Goal: Task Accomplishment & Management: Manage account settings

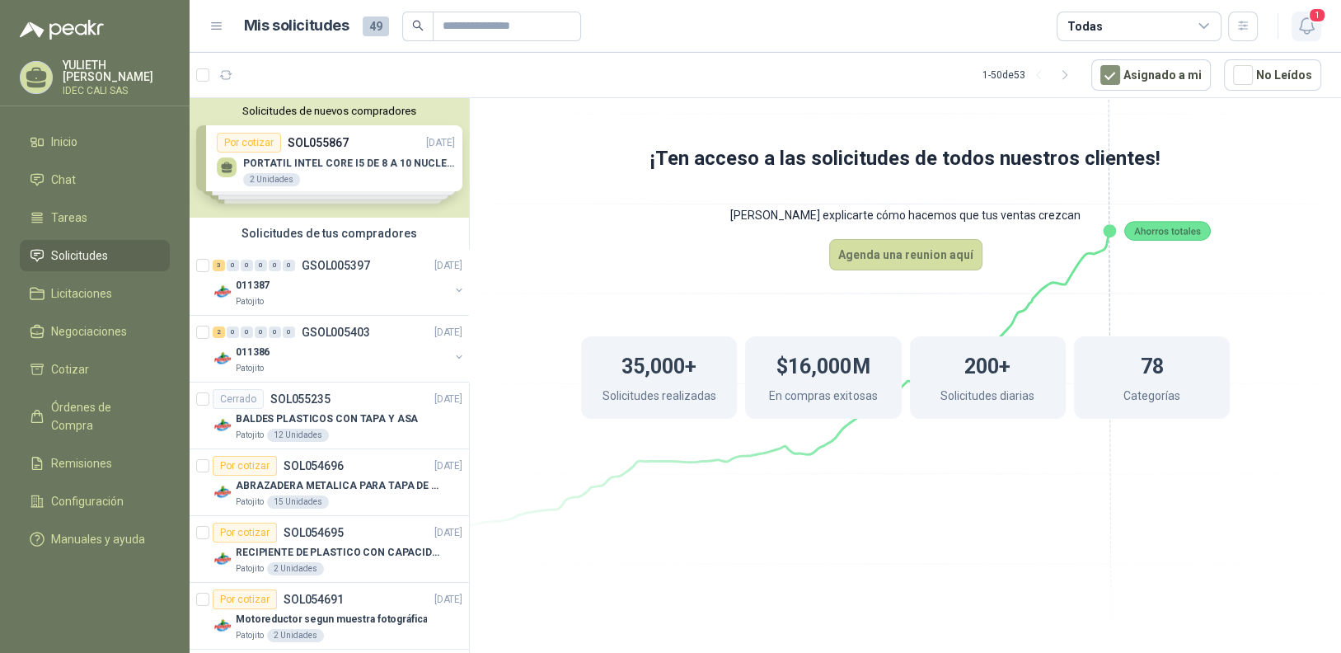
click at [1302, 24] on icon "button" at bounding box center [1306, 26] width 21 height 21
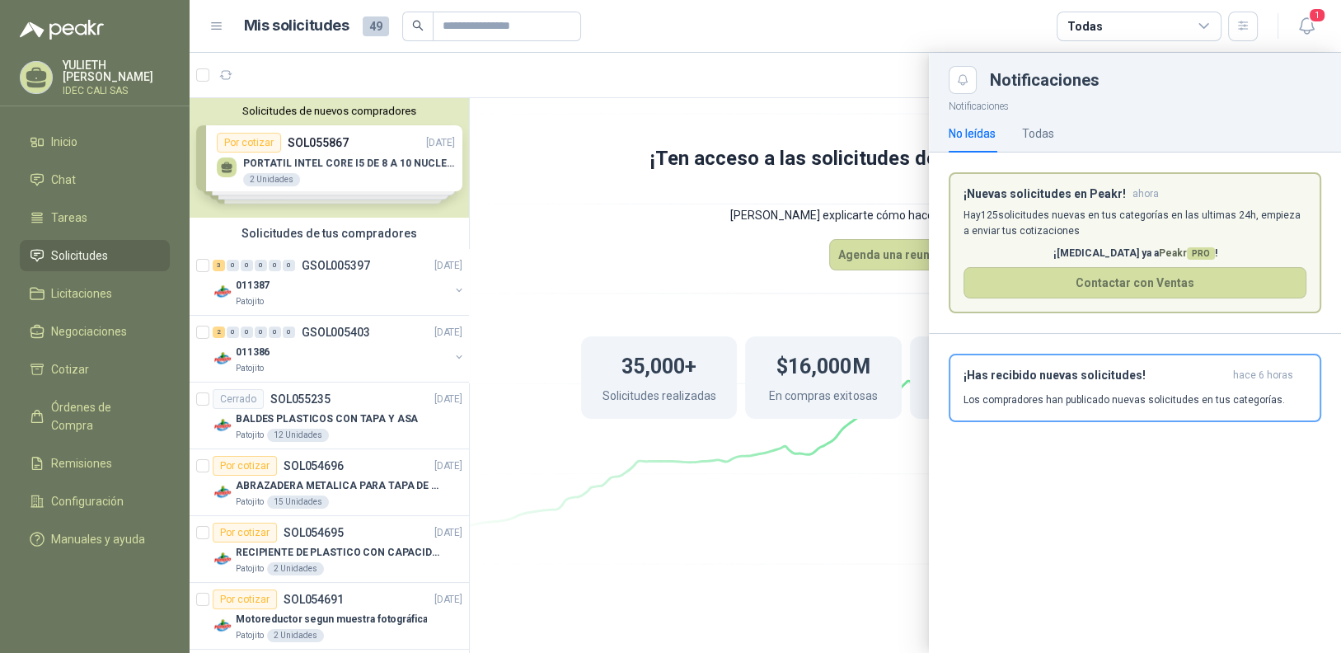
click at [1083, 391] on div "¡Has recibido nuevas solicitudes! hace 6 horas Los compradores han publicado nu…" at bounding box center [1134, 387] width 343 height 39
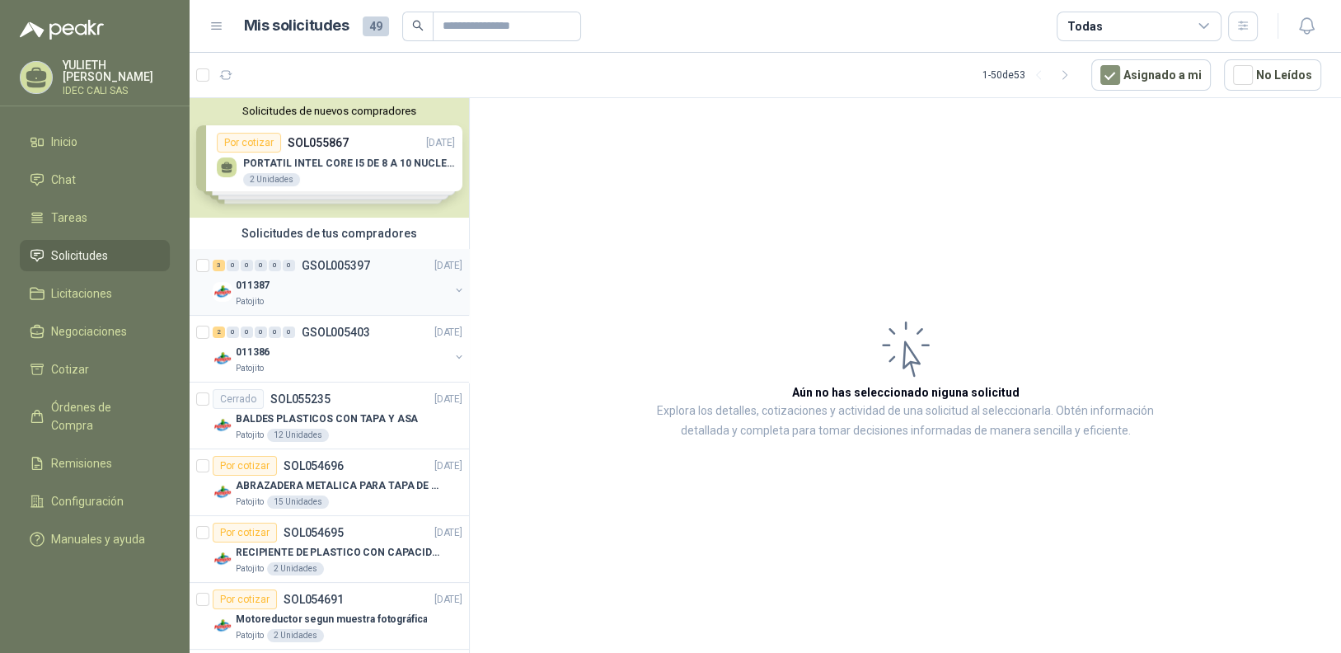
click at [331, 281] on div "011387" at bounding box center [342, 285] width 213 height 20
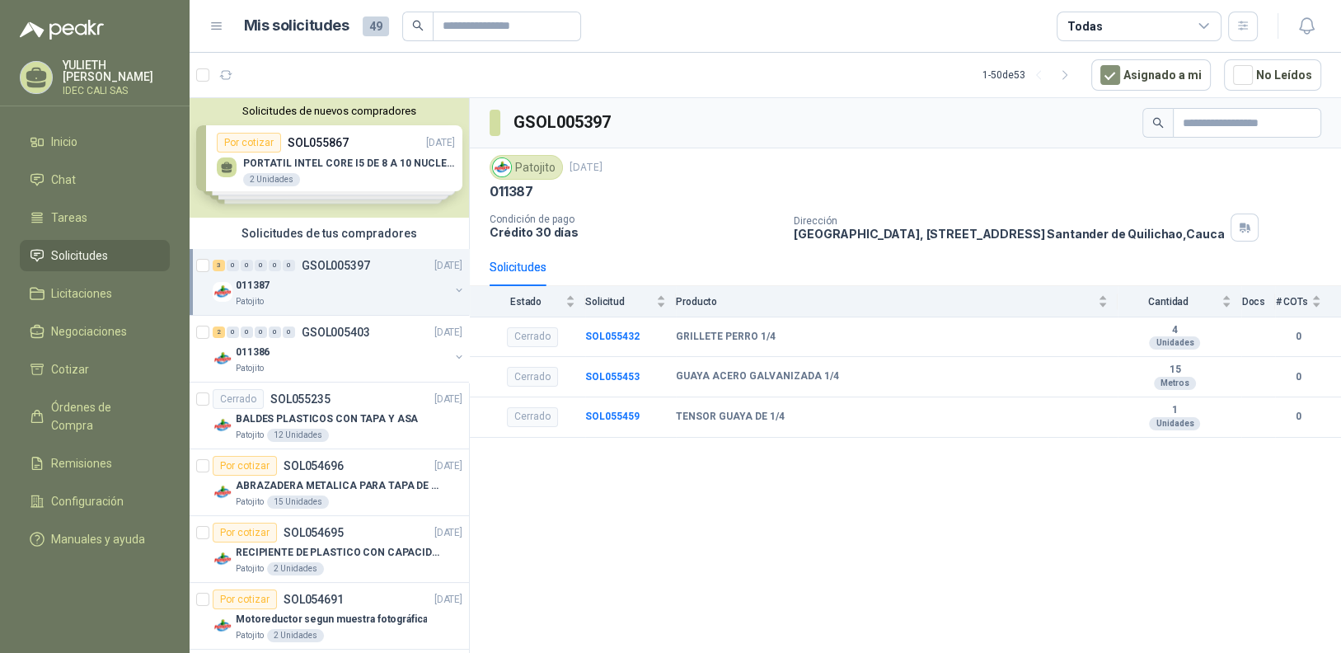
click at [335, 291] on div "011387" at bounding box center [342, 285] width 213 height 20
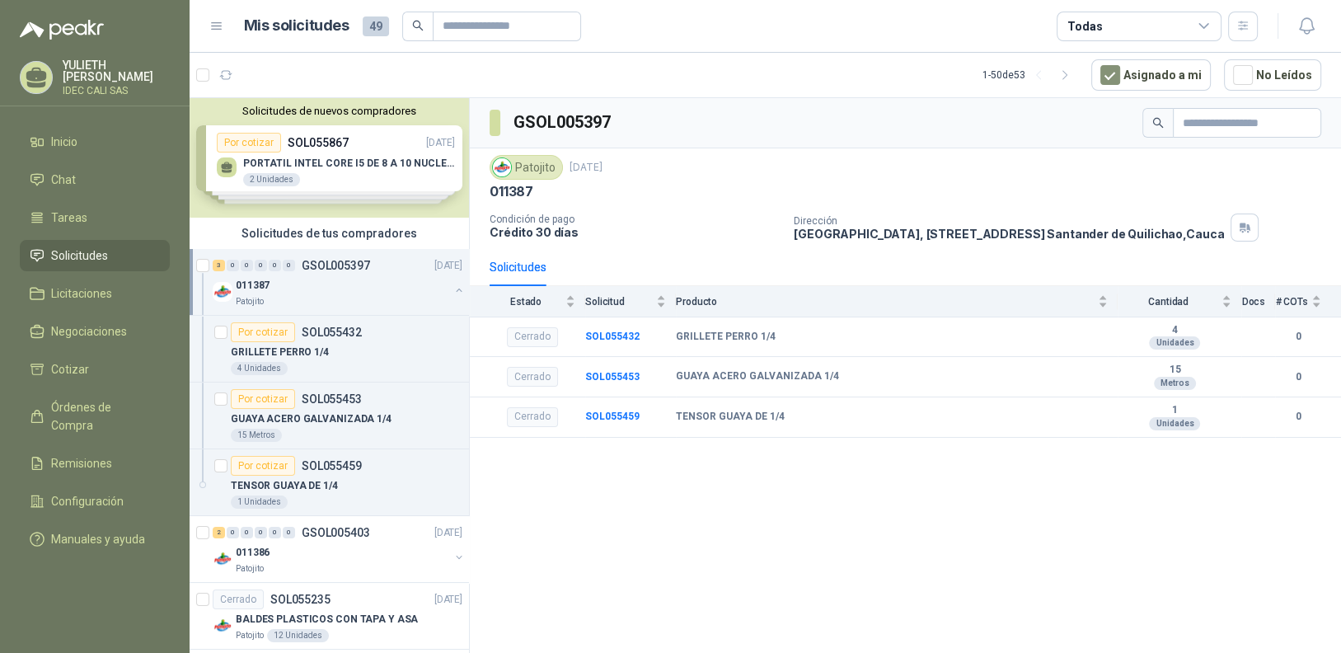
click at [398, 301] on div "Patojito" at bounding box center [342, 301] width 213 height 13
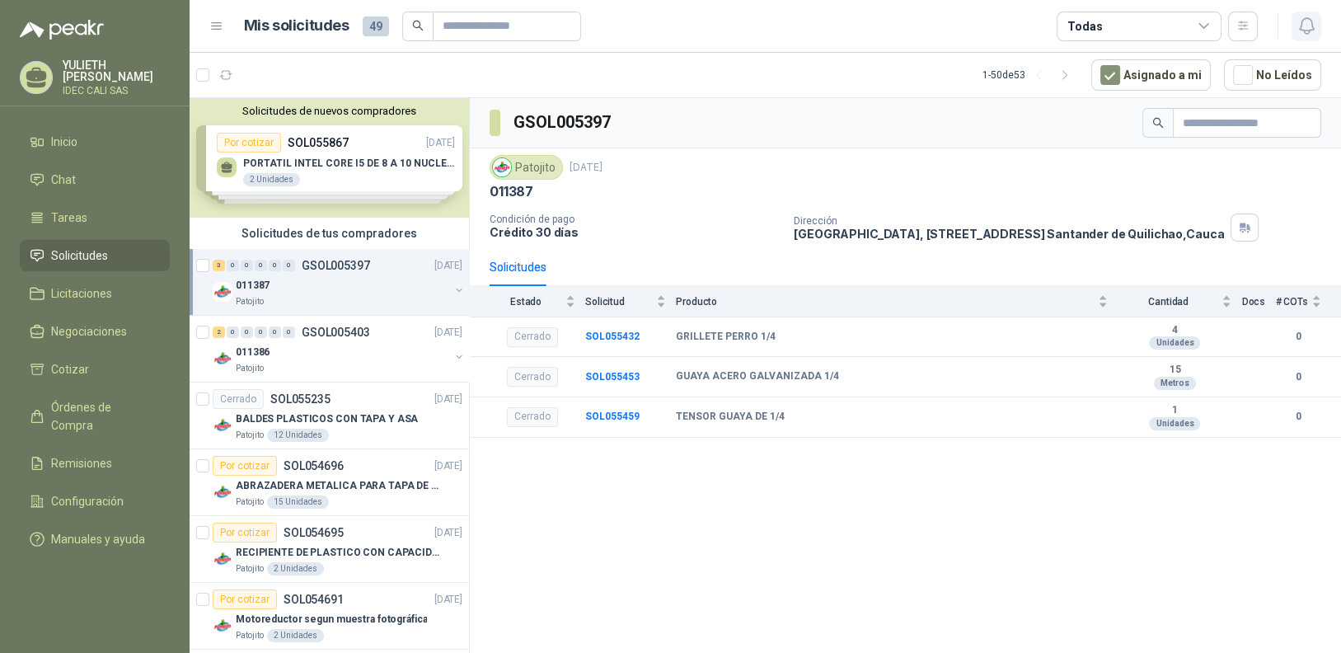
click at [1303, 32] on icon "button" at bounding box center [1306, 26] width 14 height 16
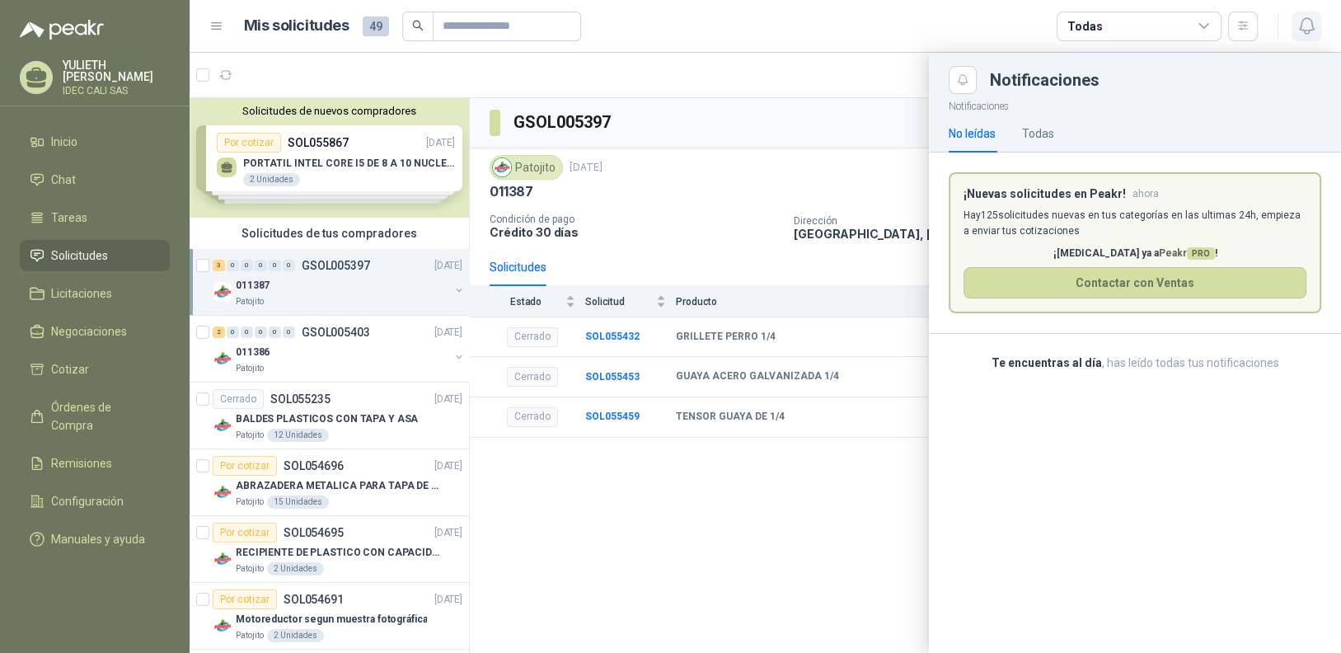
click at [1299, 36] on icon "button" at bounding box center [1306, 26] width 21 height 21
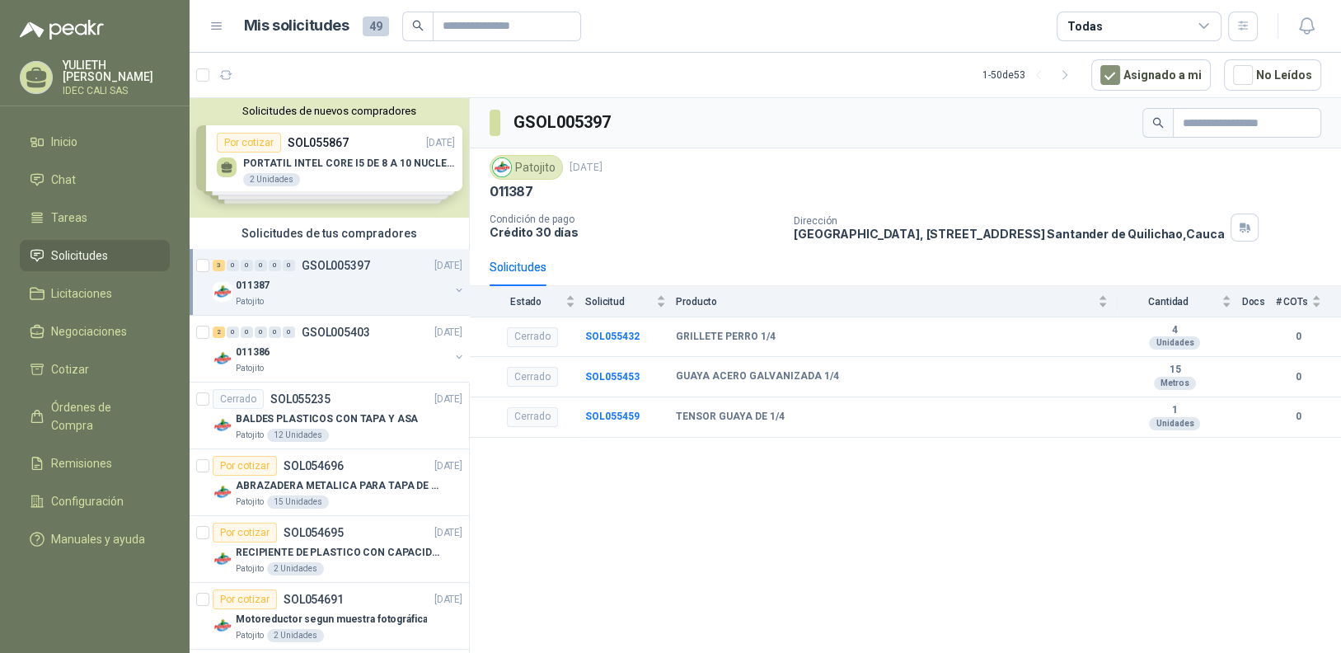
click at [345, 292] on div "011387" at bounding box center [342, 285] width 213 height 20
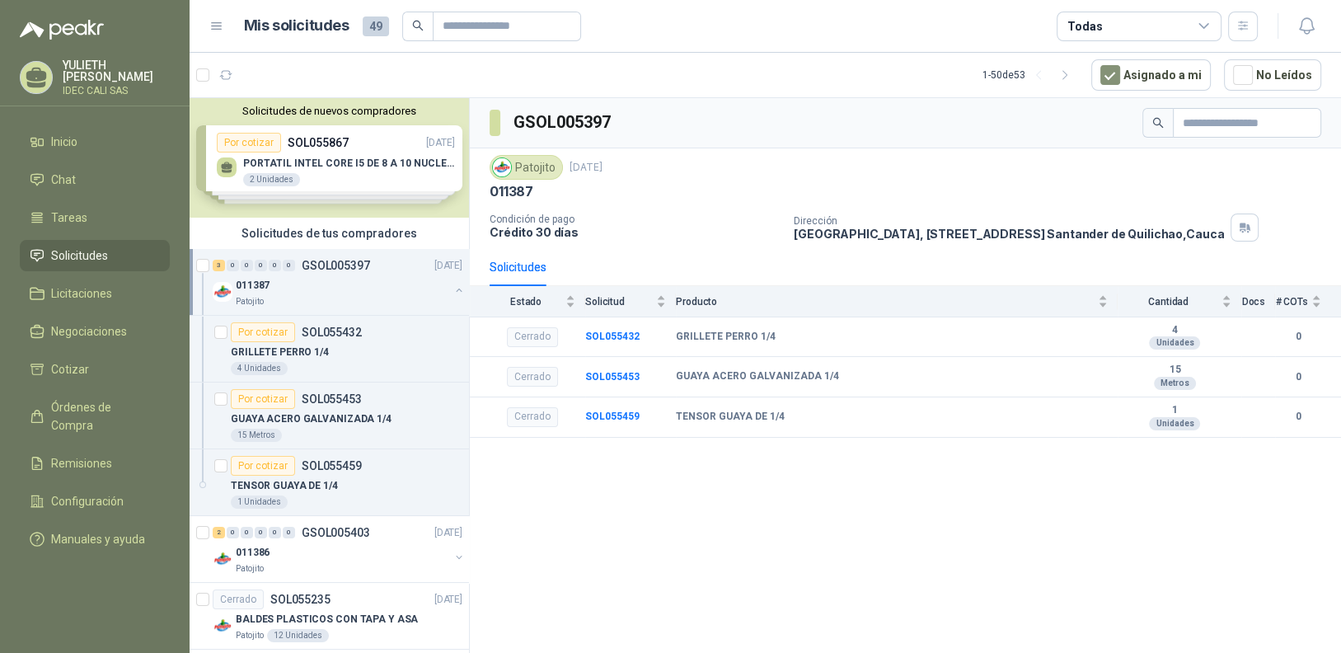
click at [330, 286] on div "011387" at bounding box center [342, 285] width 213 height 20
